Goal: Task Accomplishment & Management: Manage account settings

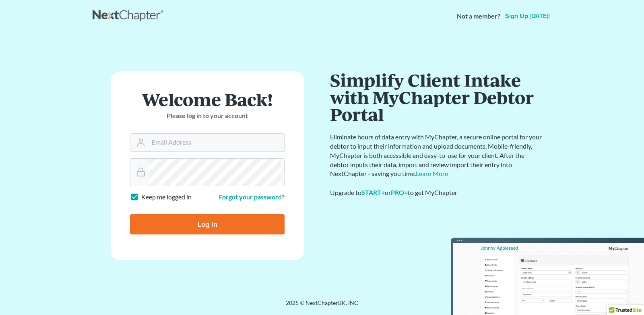
type input "[EMAIL_ADDRESS][DOMAIN_NAME]"
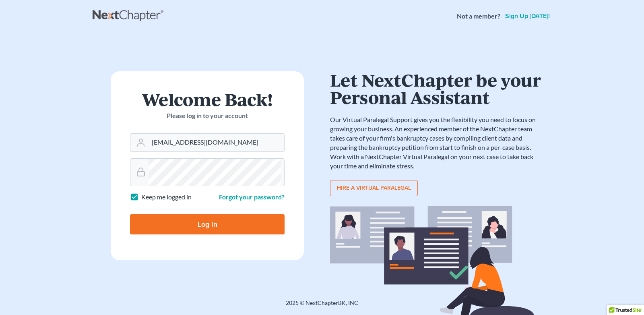
click at [200, 108] on h1 "Welcome Back!" at bounding box center [207, 98] width 154 height 17
click at [269, 120] on p "Please log in to your account" at bounding box center [207, 115] width 154 height 9
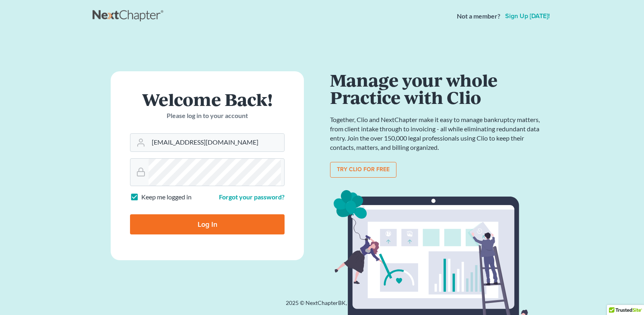
click at [162, 202] on label "Keep me logged in" at bounding box center [166, 196] width 50 height 9
click at [150, 197] on input "Keep me logged in" at bounding box center [146, 194] width 5 height 5
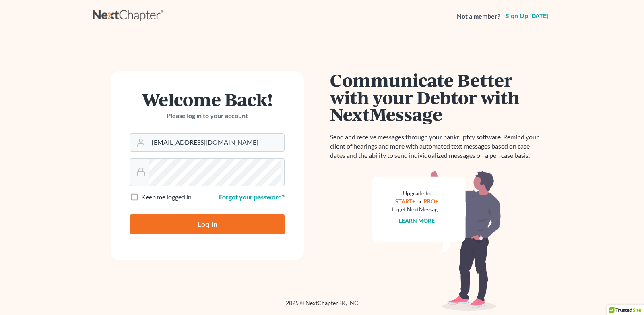
click at [141, 202] on label "Keep me logged in" at bounding box center [166, 196] width 50 height 9
click at [144, 197] on input "Keep me logged in" at bounding box center [146, 194] width 5 height 5
checkbox input "true"
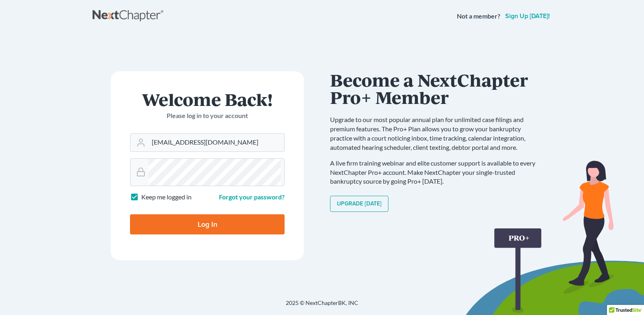
click at [208, 120] on p "Please log in to your account" at bounding box center [207, 115] width 154 height 9
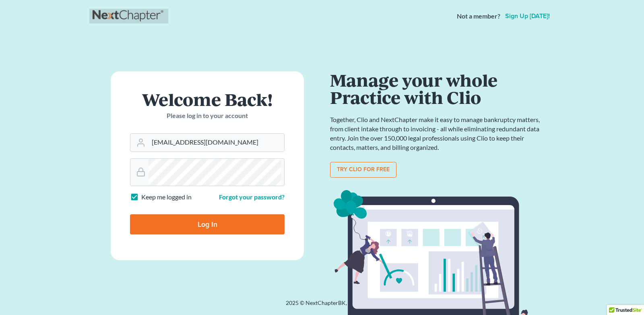
click at [123, 23] on link at bounding box center [129, 16] width 72 height 14
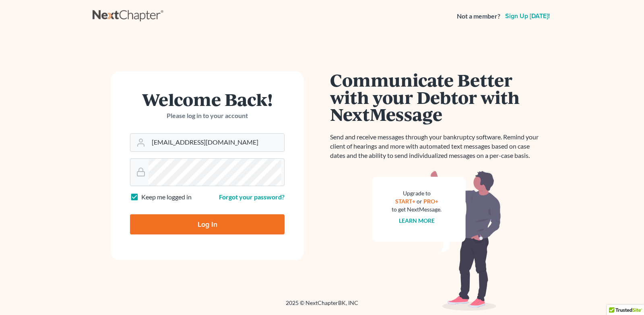
click at [264, 120] on p "Please log in to your account" at bounding box center [207, 115] width 154 height 9
click at [268, 120] on p "Please log in to your account" at bounding box center [207, 115] width 154 height 9
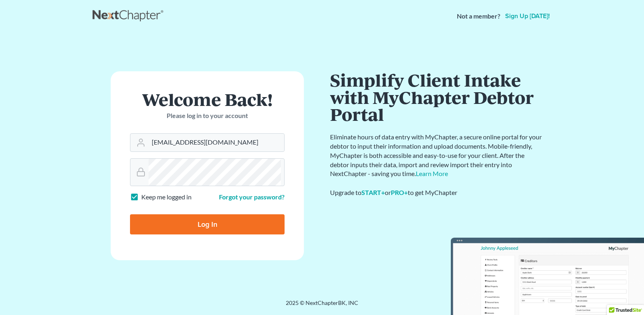
drag, startPoint x: 182, startPoint y: 295, endPoint x: 170, endPoint y: 259, distance: 37.5
click at [182, 260] on form "Welcome Back! Please log in to your account Email Address callawnyc@gmail.com P…" at bounding box center [207, 165] width 193 height 189
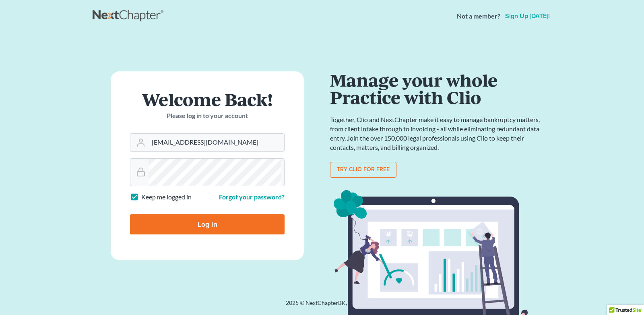
click at [503, 19] on link "Sign up [DATE]!" at bounding box center [527, 16] width 48 height 6
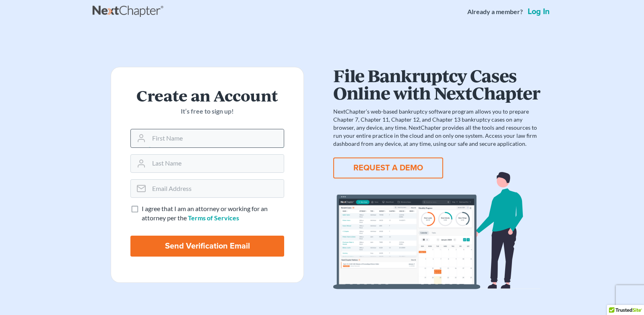
scroll to position [5, 0]
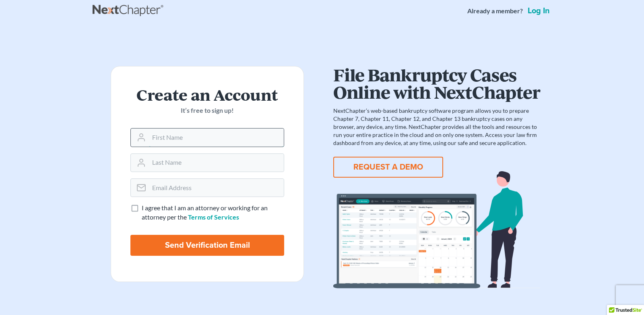
click at [180, 146] on input "text" at bounding box center [216, 137] width 135 height 18
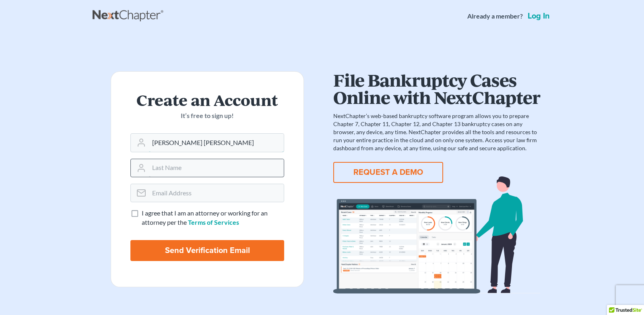
type input "Carol Ann"
click at [195, 177] on input "text" at bounding box center [216, 168] width 135 height 18
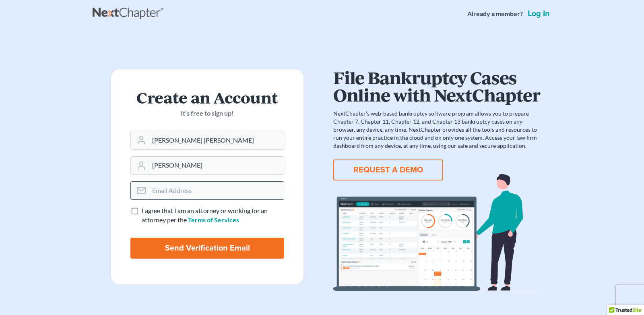
type input "Lewis"
drag, startPoint x: 184, startPoint y: 302, endPoint x: 181, endPoint y: 305, distance: 4.3
click at [183, 199] on input "email" at bounding box center [216, 190] width 135 height 18
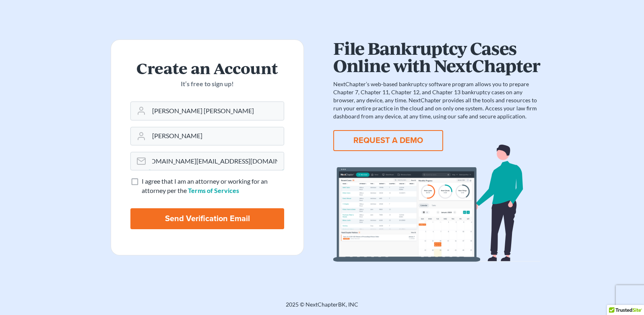
scroll to position [151, 0]
type input "carolannlewis.law@gmail.com"
click at [142, 193] on label "I agree that I am an attorney or working for an attorney per the Terms of Servi…" at bounding box center [213, 186] width 142 height 19
click at [145, 182] on input "I agree that I am an attorney or working for an attorney per the Terms of Servi…" at bounding box center [147, 179] width 5 height 5
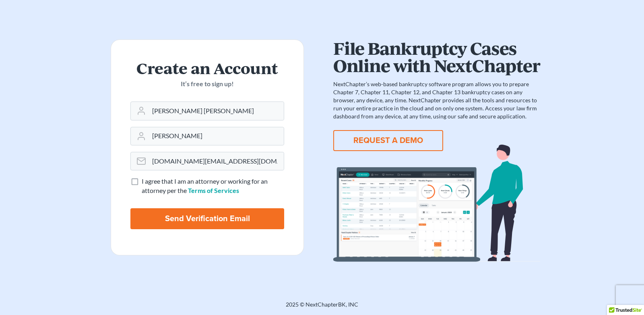
checkbox input "true"
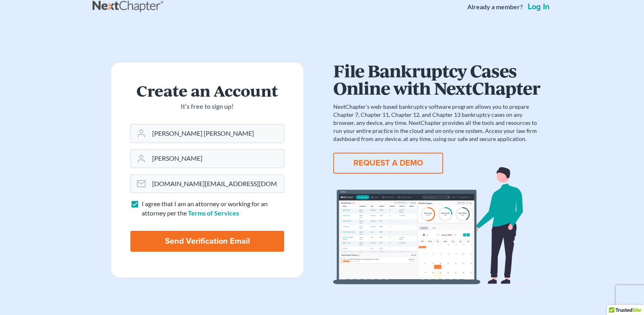
scroll to position [13, 0]
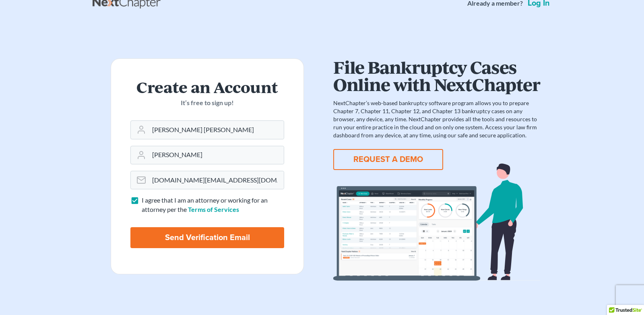
click at [527, 7] on link "Log in" at bounding box center [538, 3] width 25 height 8
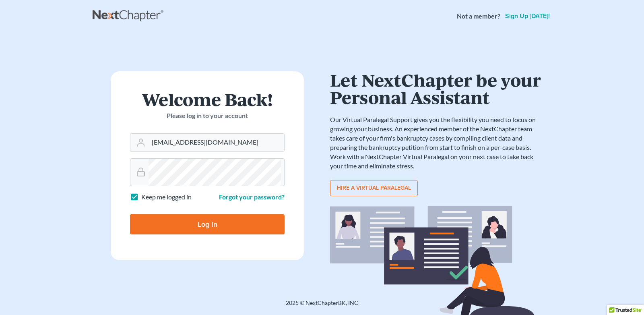
click at [292, 208] on form "Welcome Back! Please log in to your account Email Address callawnyc@gmail.com P…" at bounding box center [207, 165] width 193 height 189
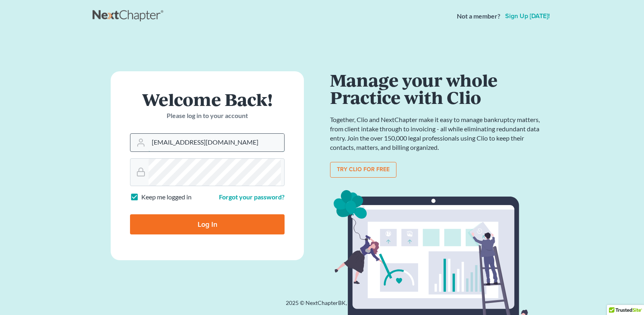
click at [198, 151] on input "[EMAIL_ADDRESS][DOMAIN_NAME]" at bounding box center [216, 143] width 136 height 18
click at [198, 151] on input "callawnyc@gmail.com" at bounding box center [216, 143] width 136 height 18
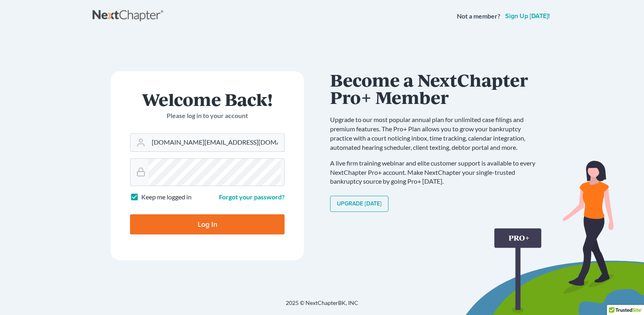
type input "[DOMAIN_NAME][EMAIL_ADDRESS][DOMAIN_NAME]"
click at [191, 202] on label "Keep me logged in" at bounding box center [166, 196] width 50 height 9
click at [150, 197] on input "Keep me logged in" at bounding box center [146, 194] width 5 height 5
checkbox input "false"
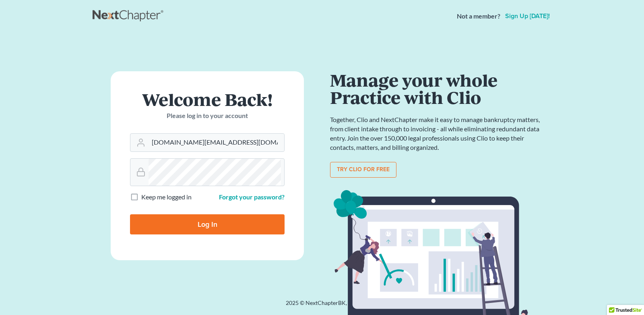
click at [302, 139] on form "Welcome Back! Please log in to your account Email Address carolannlewis.law@gma…" at bounding box center [207, 165] width 193 height 189
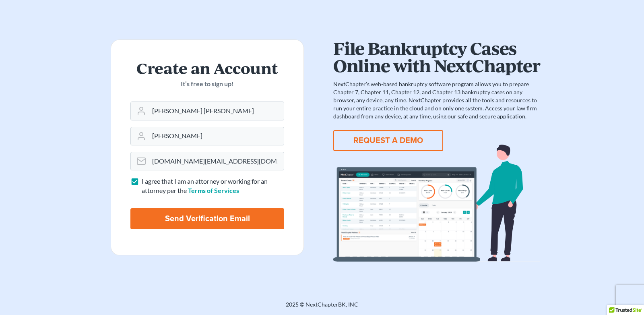
scroll to position [133, 0]
click at [209, 229] on input "Send Verification Email" at bounding box center [207, 218] width 154 height 21
type input "Thinking..."
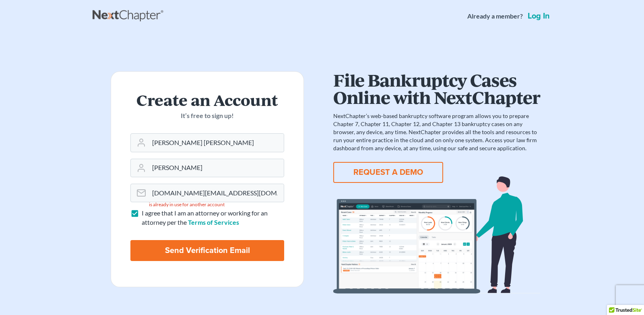
click at [526, 20] on link "Log in" at bounding box center [538, 16] width 25 height 8
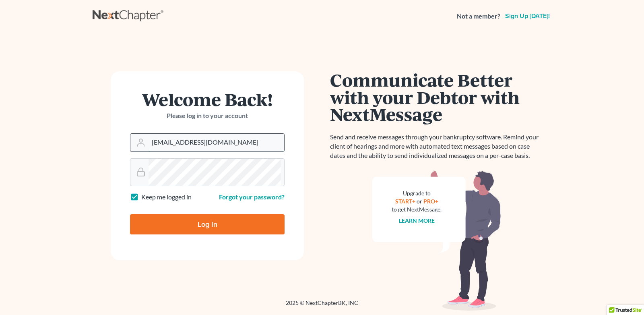
click at [193, 151] on input "[EMAIL_ADDRESS][DOMAIN_NAME]" at bounding box center [216, 143] width 136 height 18
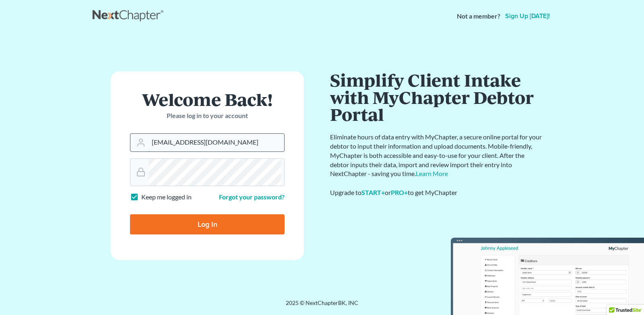
click at [197, 151] on input "[EMAIL_ADDRESS][DOMAIN_NAME]" at bounding box center [216, 143] width 136 height 18
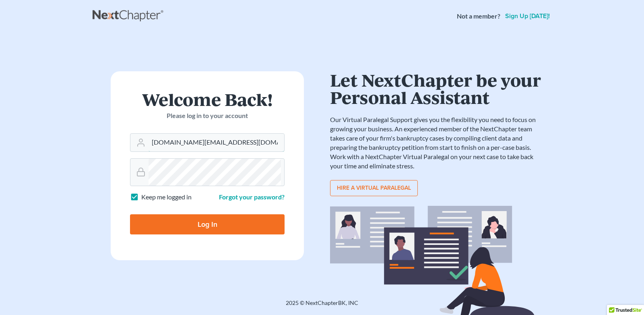
type input "[DOMAIN_NAME][EMAIL_ADDRESS][DOMAIN_NAME]"
click at [304, 260] on form "Welcome Back! Please log in to your account Email Address [DOMAIN_NAME][EMAIL_A…" at bounding box center [207, 165] width 193 height 189
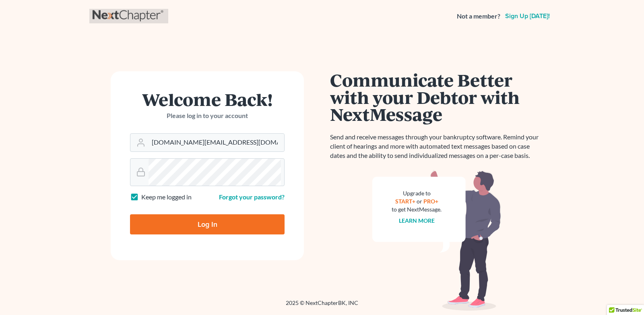
click at [147, 21] on link at bounding box center [129, 16] width 72 height 14
type input "[EMAIL_ADDRESS][DOMAIN_NAME]"
click at [170, 202] on label "Keep me logged in" at bounding box center [166, 196] width 50 height 9
click at [150, 197] on input "Keep me logged in" at bounding box center [146, 194] width 5 height 5
checkbox input "false"
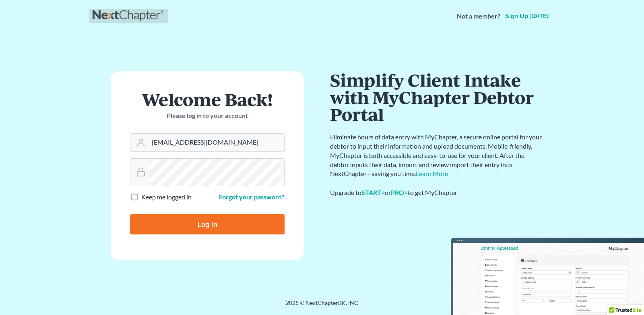
click at [121, 23] on link at bounding box center [129, 16] width 72 height 14
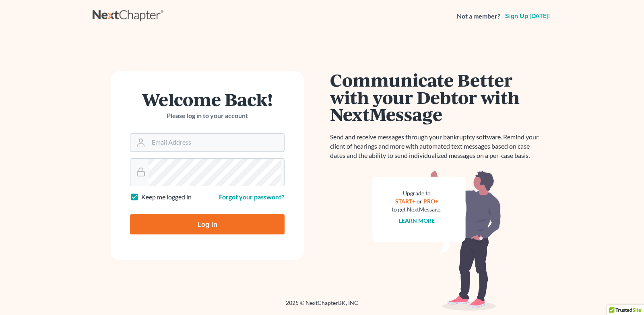
type input "[EMAIL_ADDRESS][DOMAIN_NAME]"
click at [121, 22] on link at bounding box center [129, 16] width 72 height 14
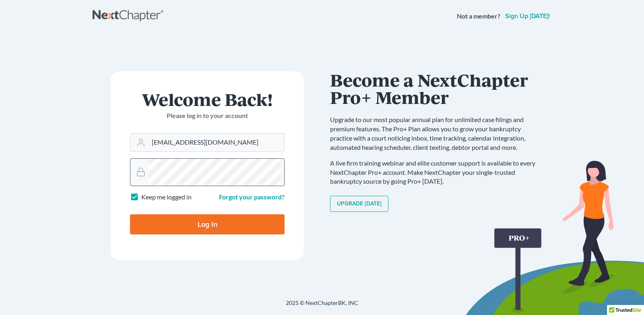
click at [281, 158] on div at bounding box center [281, 158] width 0 height 0
click at [269, 133] on div "Welcome Back! Please log in to your account" at bounding box center [207, 111] width 154 height 43
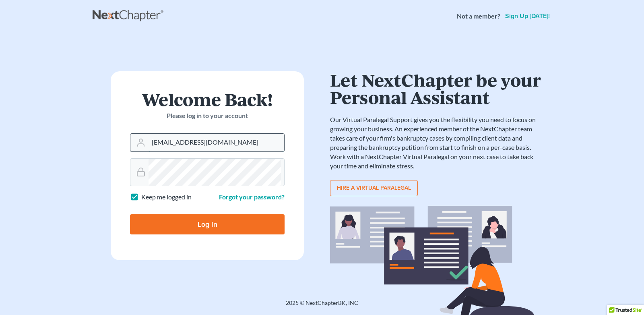
click at [197, 151] on input "[EMAIL_ADDRESS][DOMAIN_NAME]" at bounding box center [216, 143] width 136 height 18
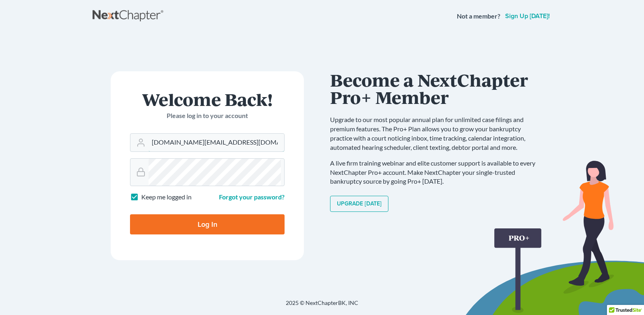
type input "[DOMAIN_NAME][EMAIL_ADDRESS][DOMAIN_NAME]"
click at [290, 260] on form "Welcome Back! Please log in to your account Email Address [DOMAIN_NAME][EMAIL_A…" at bounding box center [207, 165] width 193 height 189
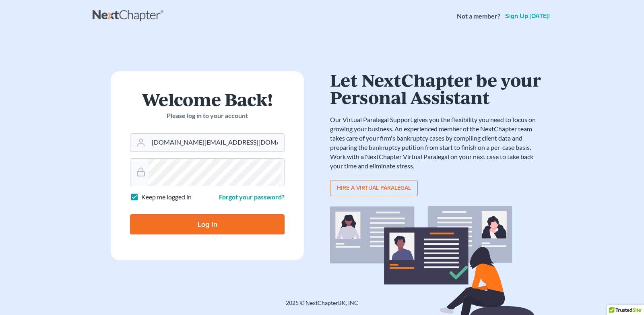
click at [130, 214] on input "Log In" at bounding box center [207, 224] width 154 height 20
type input "Thinking..."
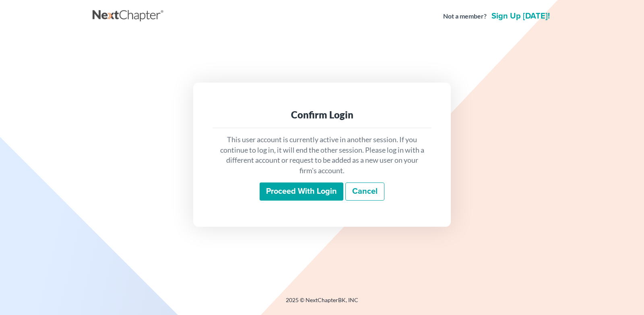
click at [322, 201] on input "Proceed with login" at bounding box center [301, 191] width 84 height 19
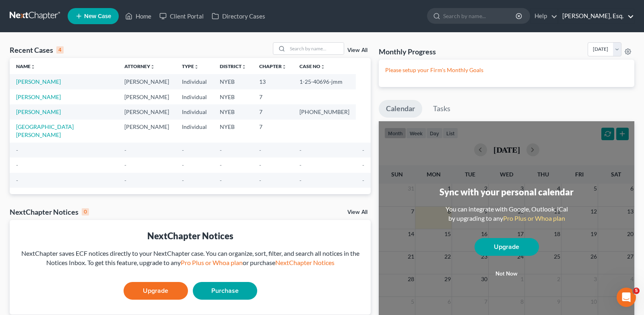
click at [625, 20] on link "Carol Ann Lewis, Esq." at bounding box center [596, 16] width 76 height 14
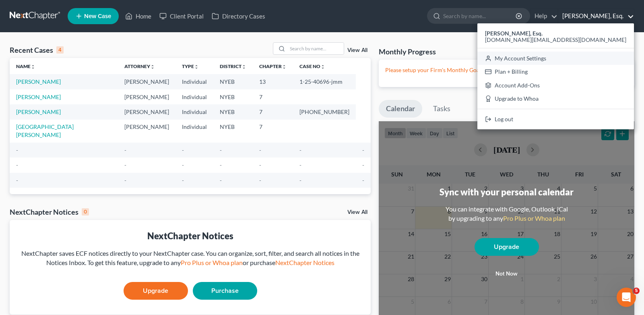
click at [562, 65] on link "My Account Settings" at bounding box center [555, 58] width 156 height 14
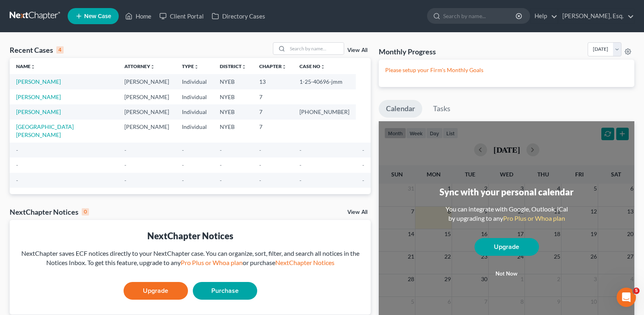
select select "53"
select select "24"
select select "35"
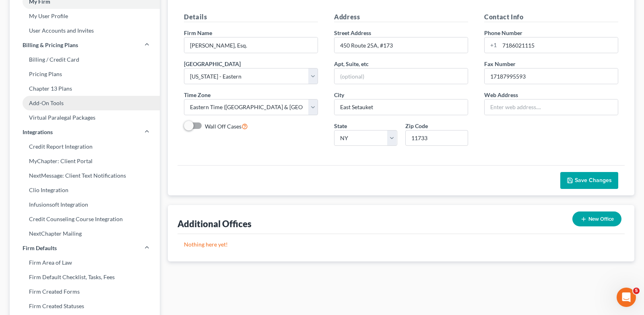
scroll to position [57, 0]
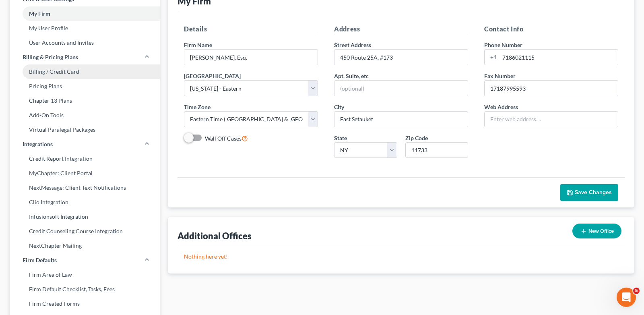
click at [89, 79] on link "Billing / Credit Card" at bounding box center [85, 71] width 150 height 14
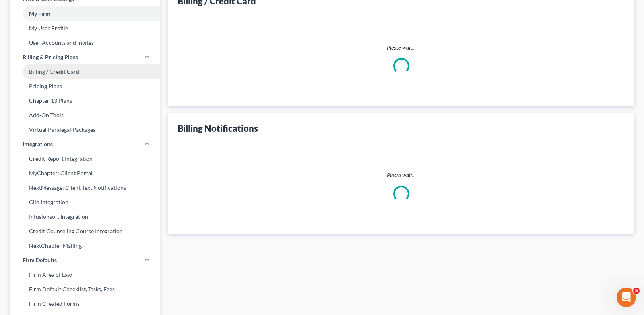
select select "35"
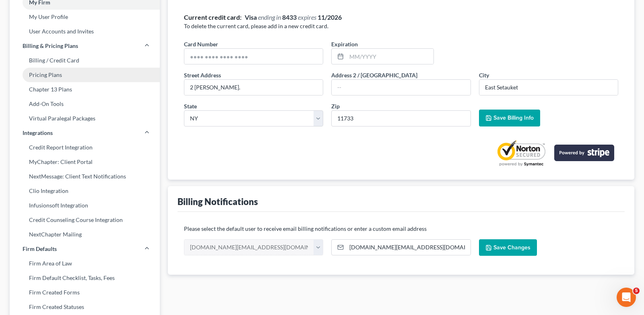
scroll to position [68, 0]
click at [83, 82] on link "Pricing Plans" at bounding box center [85, 74] width 150 height 14
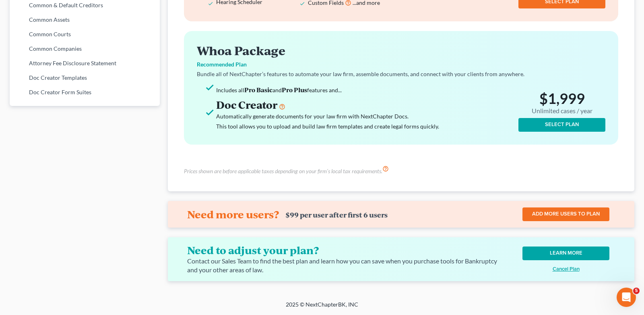
scroll to position [1057, 0]
click at [568, 265] on u "Cancel Plan" at bounding box center [565, 268] width 27 height 6
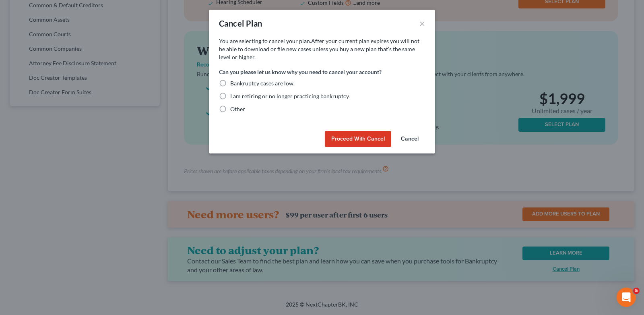
click at [230, 113] on label "Other" at bounding box center [237, 109] width 15 height 8
click at [233, 110] on input "Other" at bounding box center [235, 107] width 5 height 5
radio input "true"
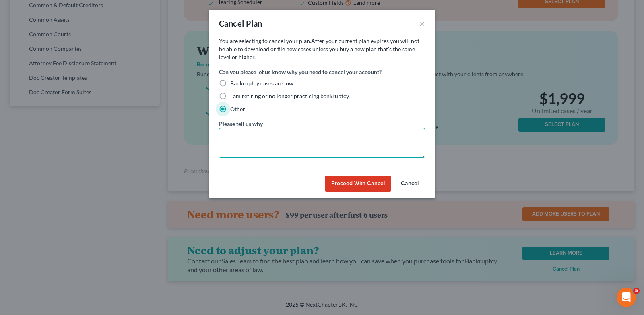
click at [219, 158] on textarea at bounding box center [322, 143] width 206 height 30
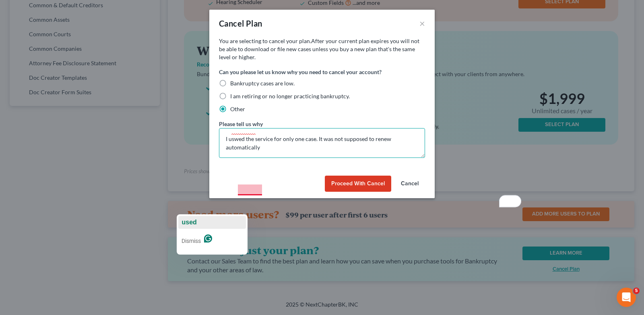
click at [190, 219] on span "used" at bounding box center [188, 221] width 15 height 7
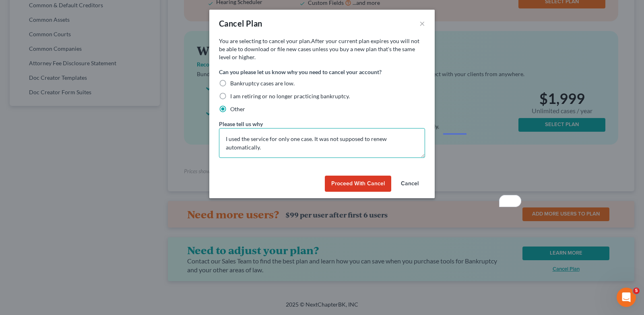
scroll to position [2, 0]
type textarea "I used the service for only one case. It was not supposed to renew automaticall…"
click at [391, 191] on button "Proceed with Cancel" at bounding box center [358, 183] width 66 height 16
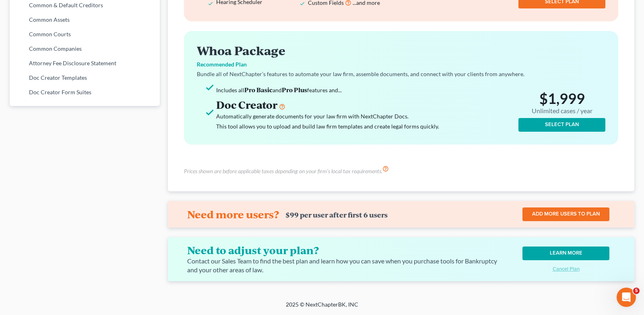
scroll to position [737, 0]
